Goal: Feedback & Contribution: Leave review/rating

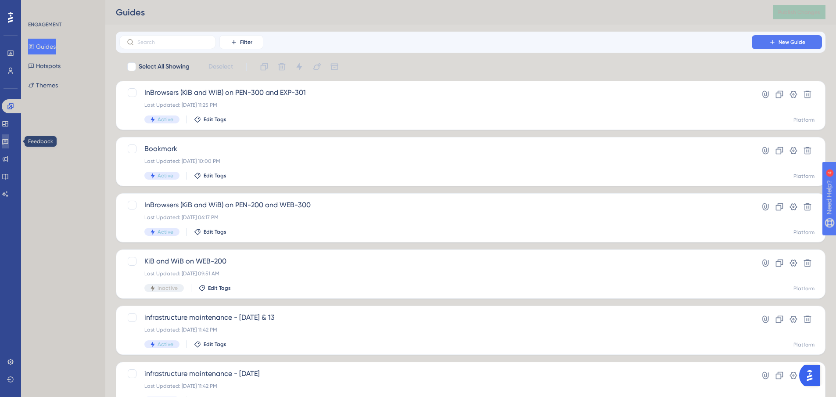
click at [9, 143] on link at bounding box center [5, 141] width 7 height 14
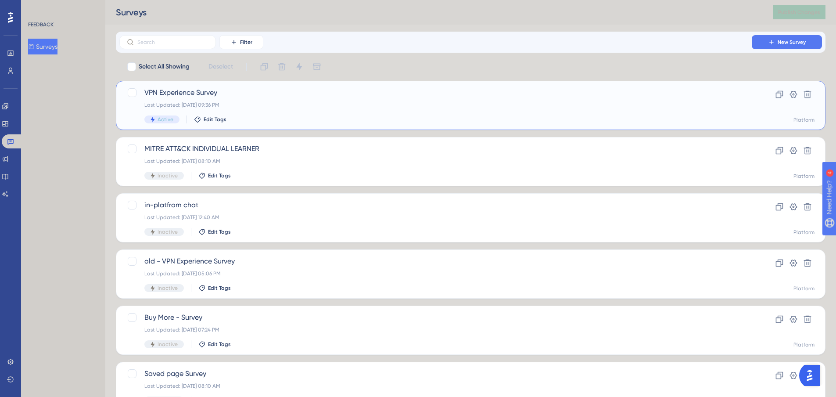
click at [244, 106] on div "Last Updated: [DATE] 09:36 PM" at bounding box center [435, 104] width 582 height 7
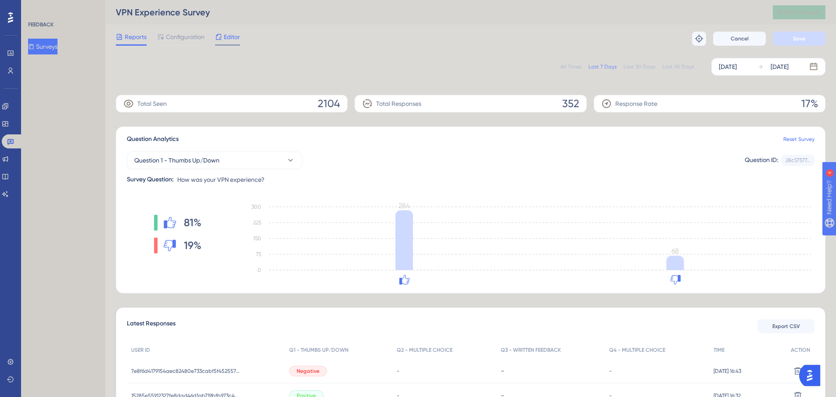
click at [238, 35] on span "Editor" at bounding box center [232, 37] width 16 height 11
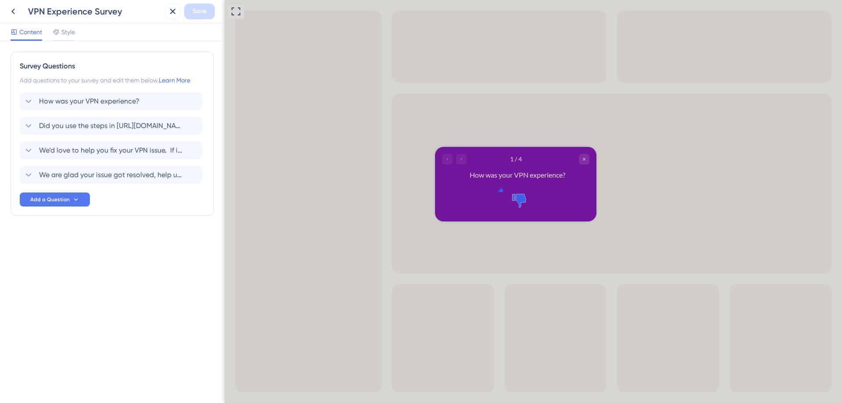
click at [500, 191] on icon "Rate thumbs up" at bounding box center [500, 190] width 7 height 7
drag, startPoint x: 453, startPoint y: 183, endPoint x: 442, endPoint y: 207, distance: 25.7
click at [452, 186] on div "1 / 4 How was your VPN experience?" at bounding box center [515, 167] width 161 height 40
click at [458, 157] on div "Go to Question 2" at bounding box center [461, 159] width 11 height 11
click at [462, 161] on icon "Go to Question 2" at bounding box center [461, 158] width 5 height 5
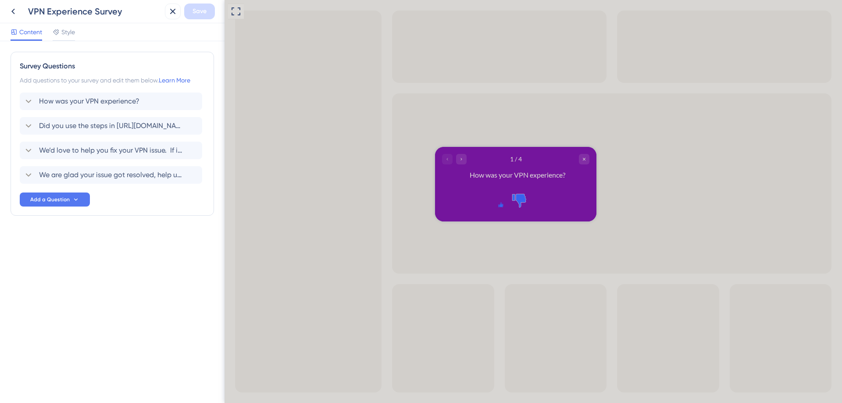
click at [127, 272] on div "Survey Questions Add questions to your survey and edit them below. Learn More H…" at bounding box center [112, 222] width 225 height 362
click at [22, 124] on div "Did you use the steps in [URL][DOMAIN_NAME] to try resolving your VPN issue? [G…" at bounding box center [111, 126] width 182 height 18
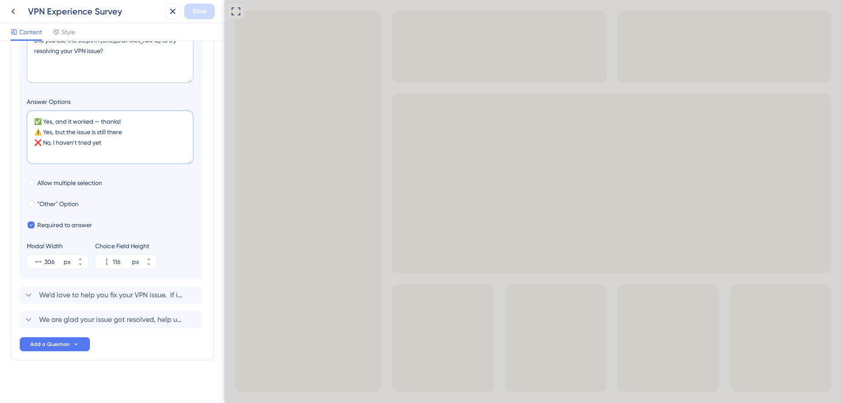
scroll to position [179, 0]
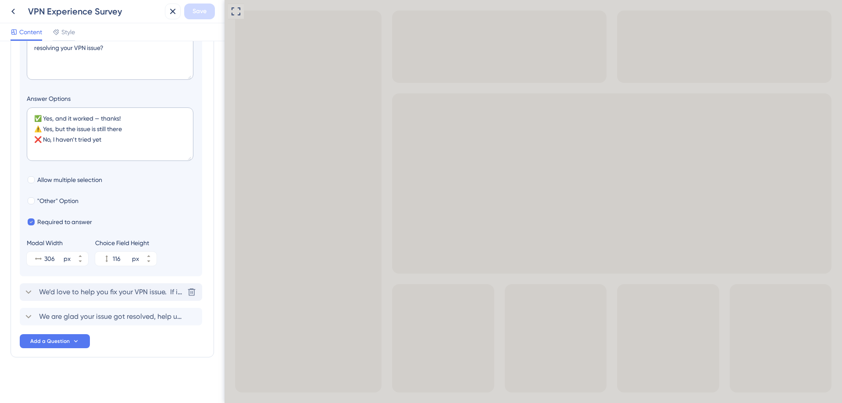
click at [28, 290] on icon at bounding box center [28, 292] width 11 height 11
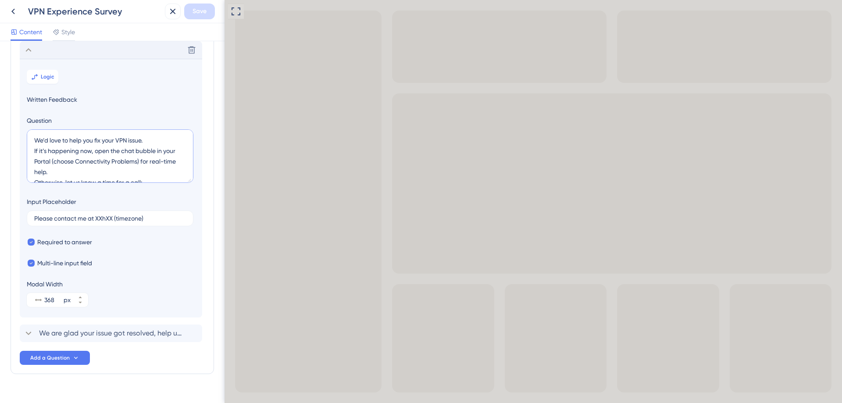
scroll to position [11, 0]
click at [72, 336] on span "We are glad your issue got resolved, help us improve! What does best describe t…" at bounding box center [111, 333] width 145 height 11
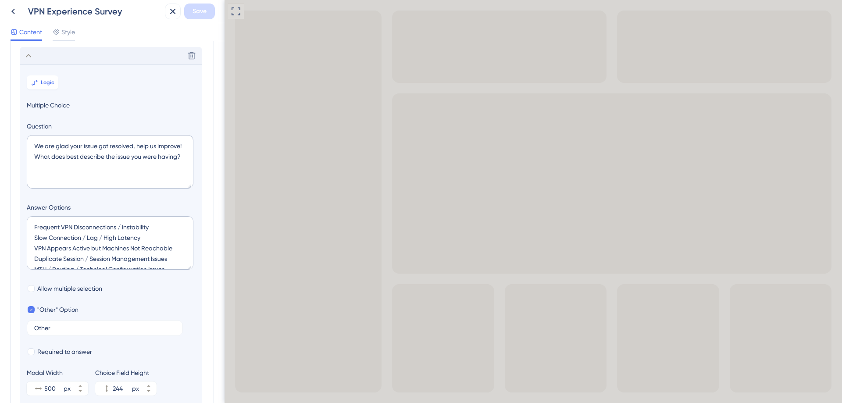
scroll to position [125, 0]
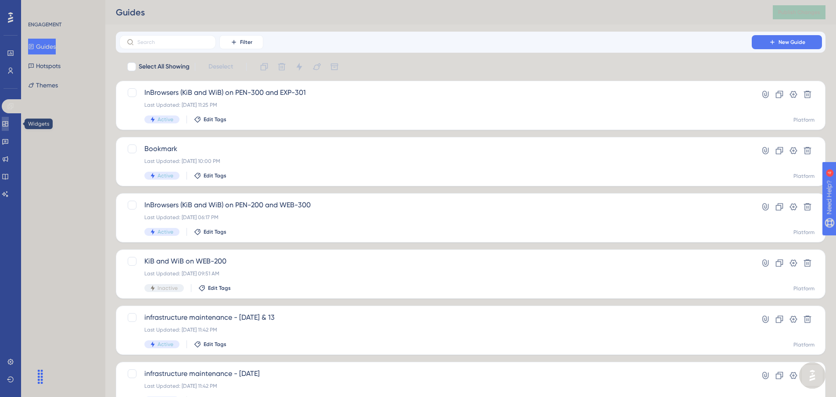
click at [9, 130] on link at bounding box center [5, 124] width 7 height 14
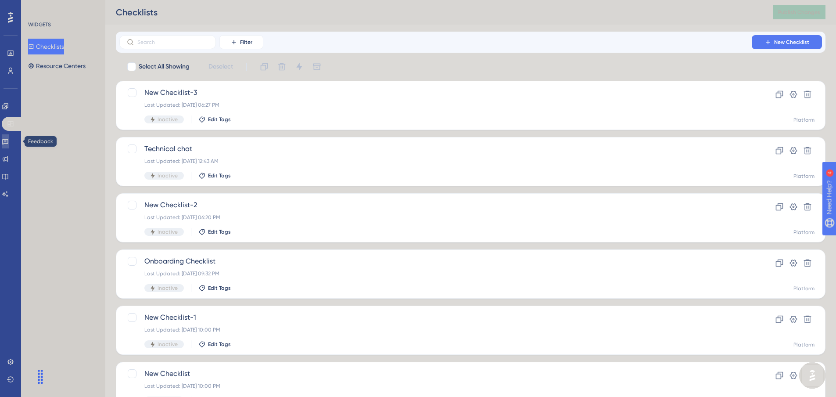
click at [8, 141] on icon at bounding box center [5, 142] width 6 height 6
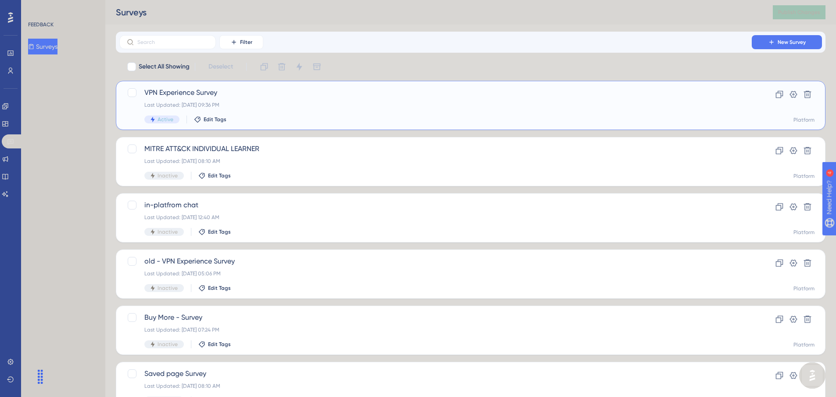
click at [327, 101] on div "Last Updated: [DATE] 09:36 PM" at bounding box center [435, 104] width 582 height 7
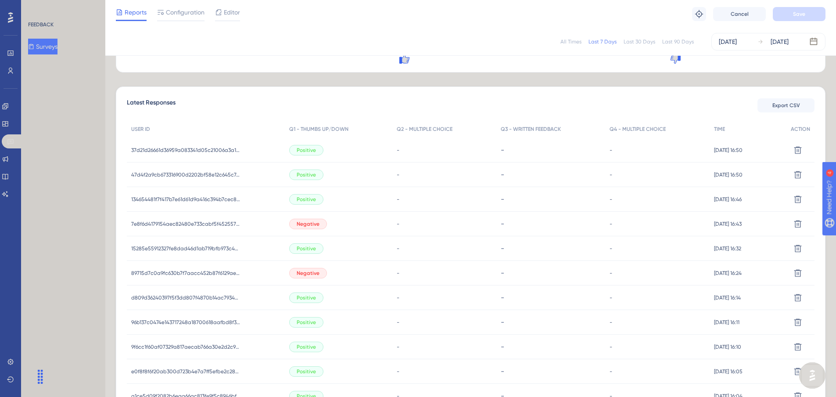
scroll to position [218, 0]
drag, startPoint x: 840, startPoint y: 82, endPoint x: 62, endPoint y: 11, distance: 781.0
